Goal: Transaction & Acquisition: Purchase product/service

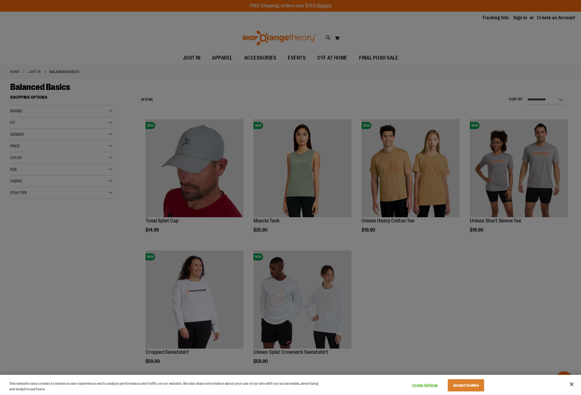
type input "**********"
click at [305, 179] on div at bounding box center [290, 197] width 581 height 395
click at [293, 191] on div at bounding box center [290, 197] width 581 height 395
click at [404, 258] on div at bounding box center [290, 197] width 581 height 395
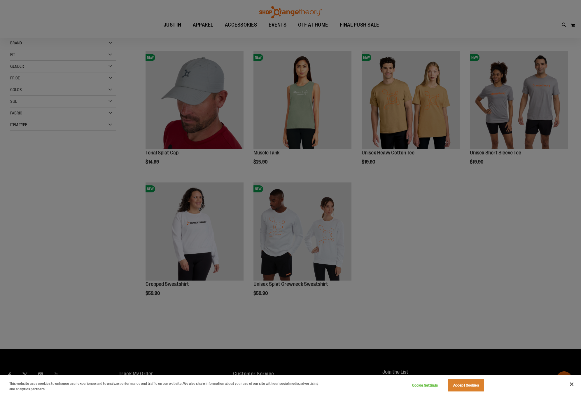
scroll to position [86, 0]
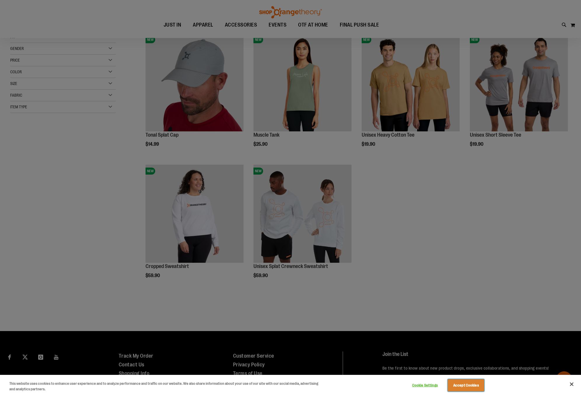
click at [475, 386] on button "Accept Cookies" at bounding box center [466, 385] width 36 height 12
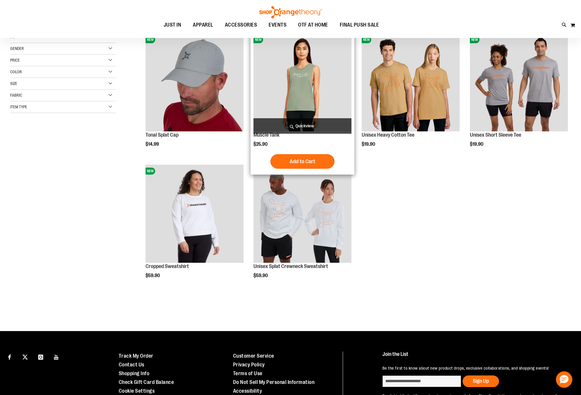
click at [322, 119] on span "Quickview" at bounding box center [303, 125] width 98 height 15
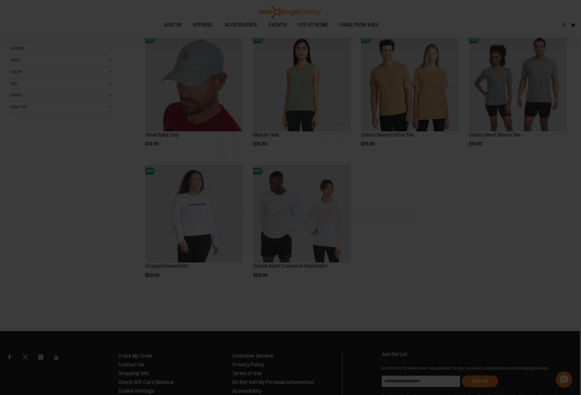
scroll to position [0, 0]
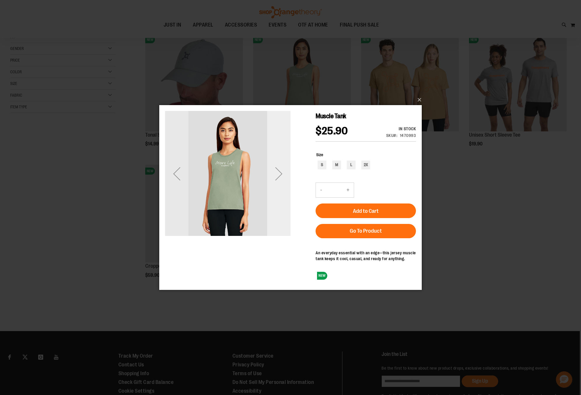
click at [279, 172] on div "Next" at bounding box center [278, 173] width 23 height 23
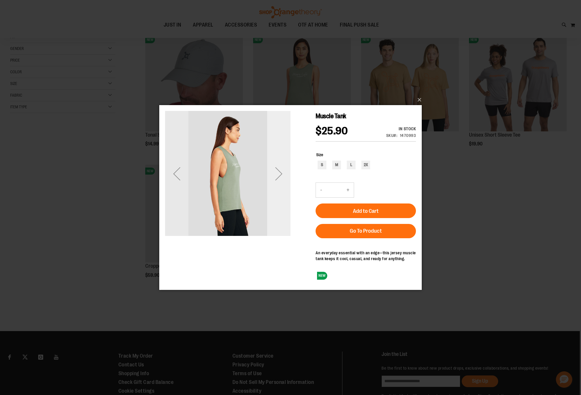
click at [279, 173] on div "Next" at bounding box center [278, 173] width 23 height 23
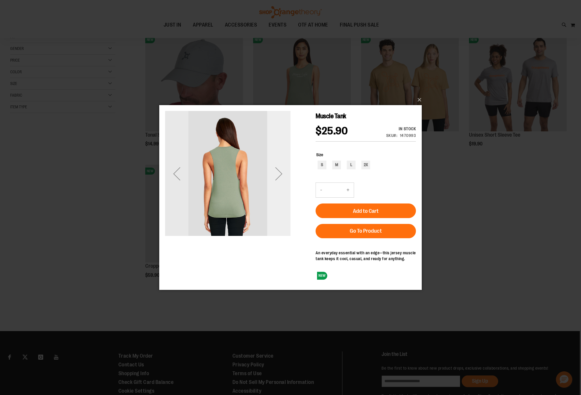
click at [280, 173] on div "Next" at bounding box center [278, 173] width 23 height 23
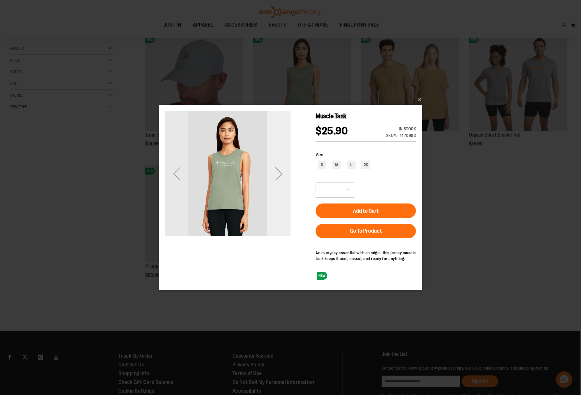
click at [280, 173] on div "Next" at bounding box center [278, 173] width 23 height 23
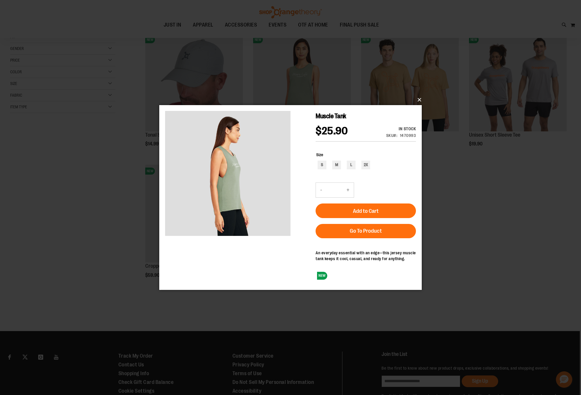
click at [419, 99] on button "×" at bounding box center [292, 99] width 263 height 13
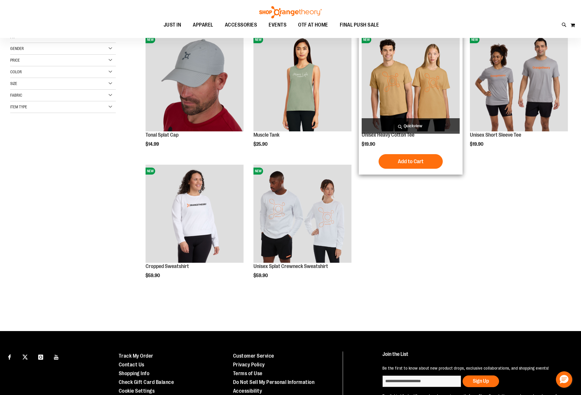
click at [423, 85] on img "product" at bounding box center [411, 82] width 98 height 98
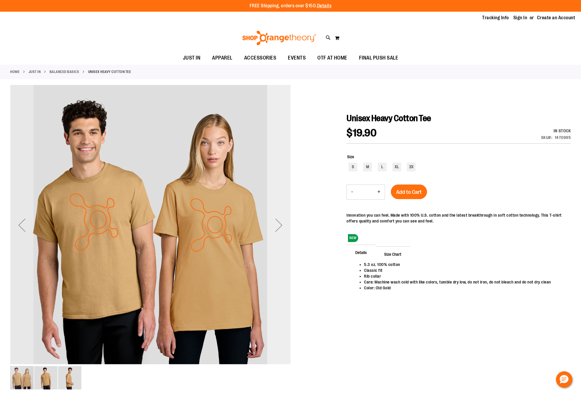
type input "**********"
click at [278, 224] on div "Next" at bounding box center [278, 224] width 23 height 23
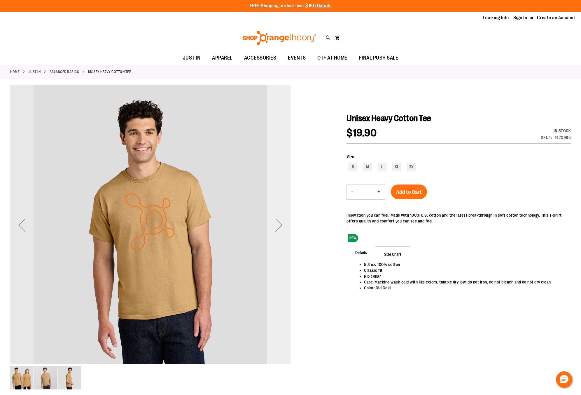
click at [278, 224] on div "Next" at bounding box center [278, 224] width 23 height 23
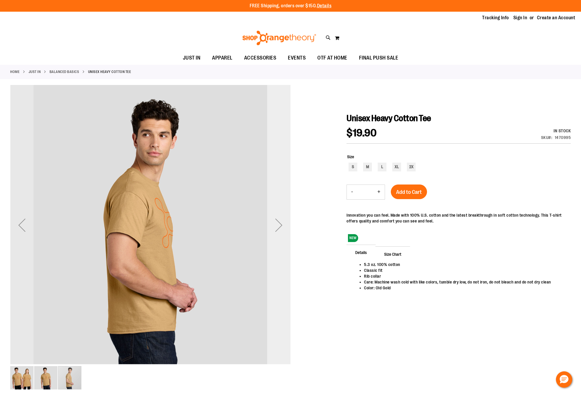
click at [278, 224] on div "Next" at bounding box center [278, 224] width 23 height 23
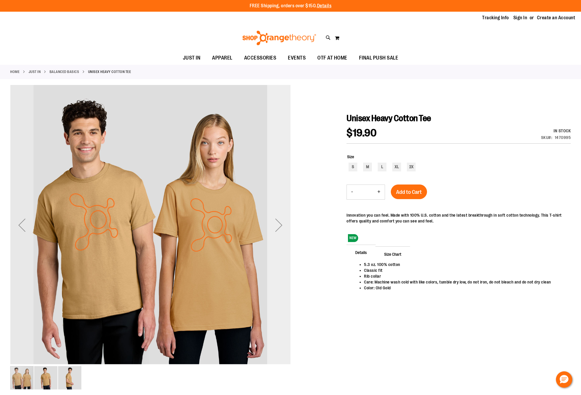
click at [278, 224] on div "Next" at bounding box center [278, 224] width 23 height 23
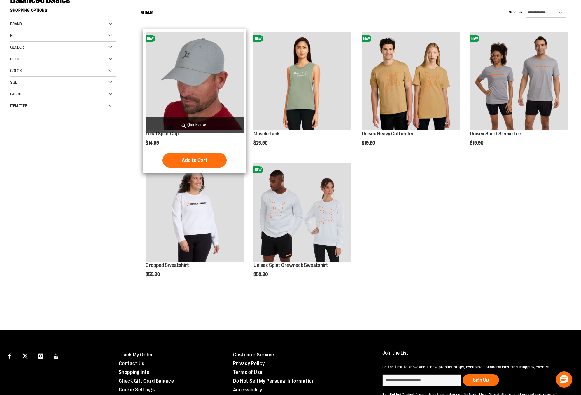
scroll to position [85, 0]
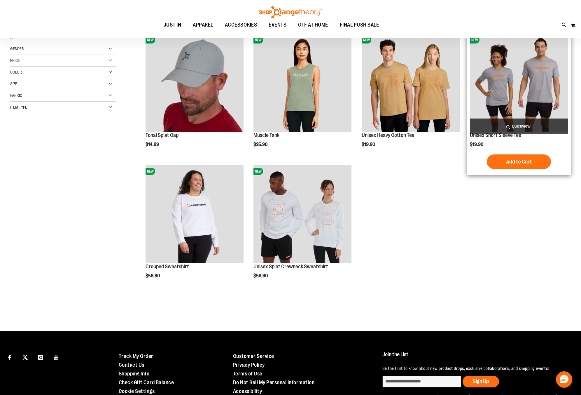
type input "**********"
click at [494, 97] on img "product" at bounding box center [519, 83] width 98 height 98
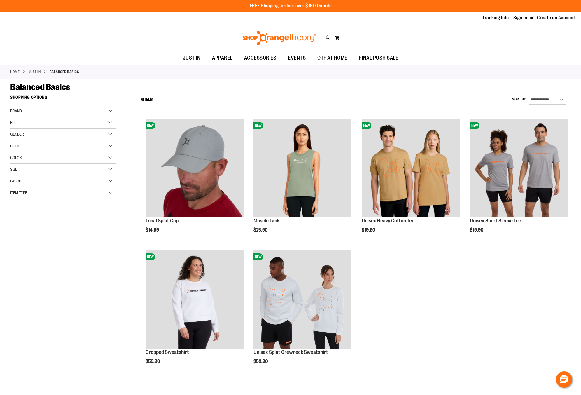
type input "**********"
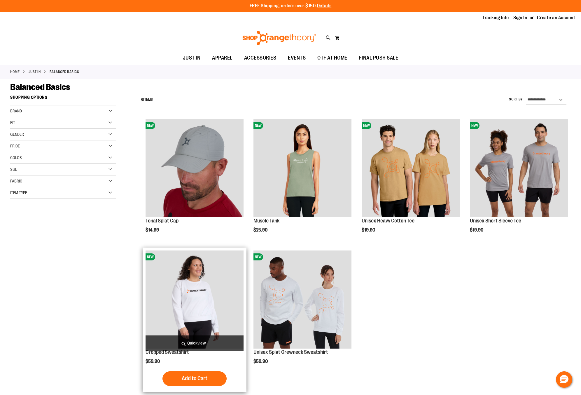
scroll to position [87, 0]
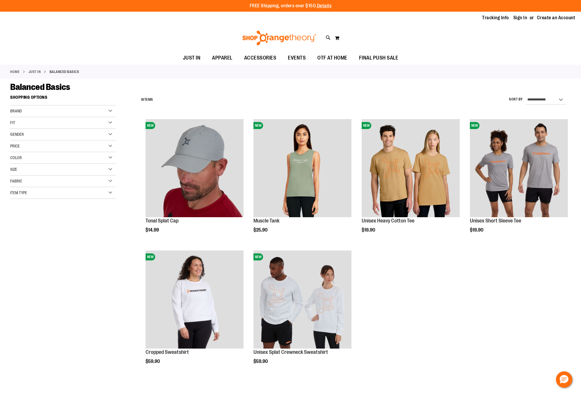
scroll to position [87, 0]
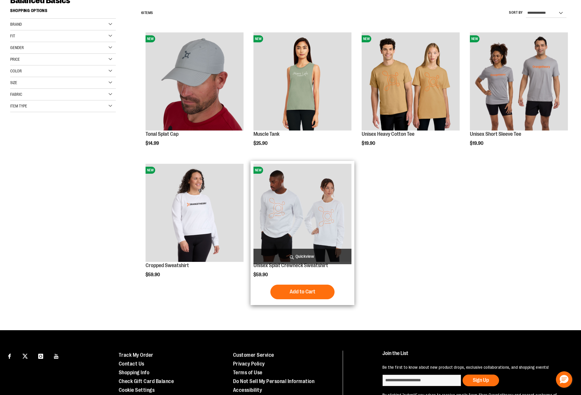
type input "**********"
click at [339, 202] on img "product" at bounding box center [303, 213] width 98 height 98
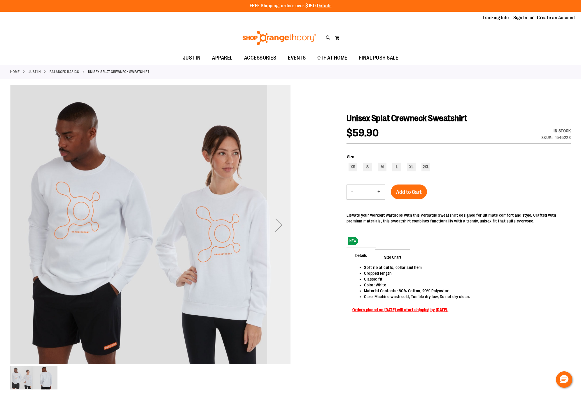
type input "**********"
click at [280, 221] on div "Next" at bounding box center [278, 224] width 23 height 23
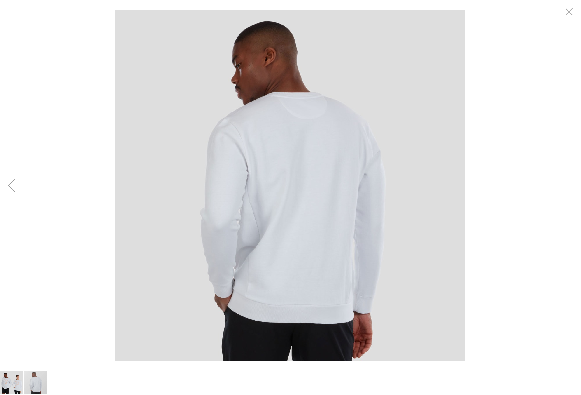
drag, startPoint x: 26, startPoint y: 183, endPoint x: 39, endPoint y: 182, distance: 12.9
click at [35, 182] on div "carousel" at bounding box center [290, 185] width 581 height 370
